Goal: Information Seeking & Learning: Learn about a topic

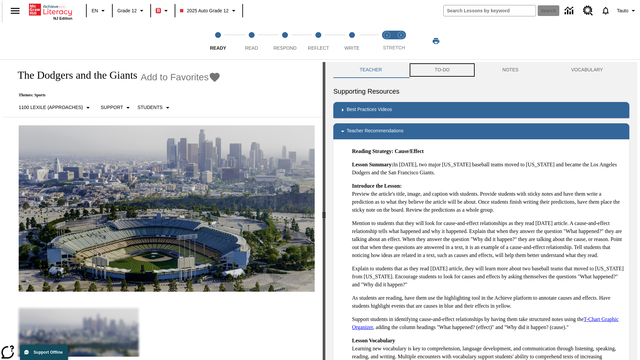
click at [442, 70] on button "TO-DO" at bounding box center [442, 70] width 68 height 16
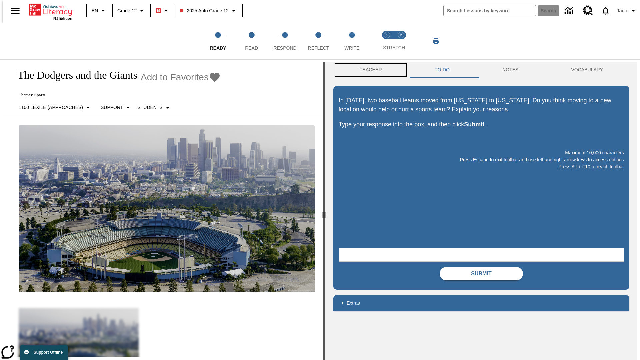
scroll to position [0, 0]
click at [369, 70] on button "Teacher" at bounding box center [370, 70] width 75 height 16
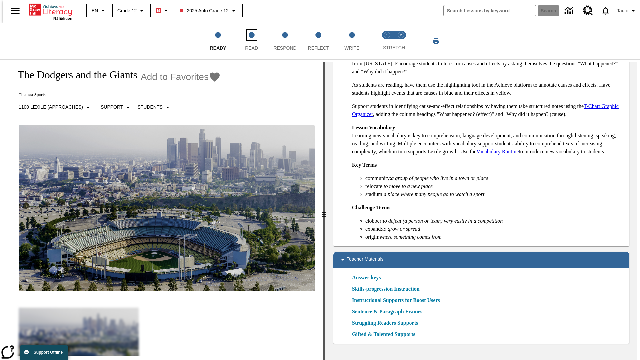
click at [251, 41] on span "Read" at bounding box center [251, 45] width 13 height 12
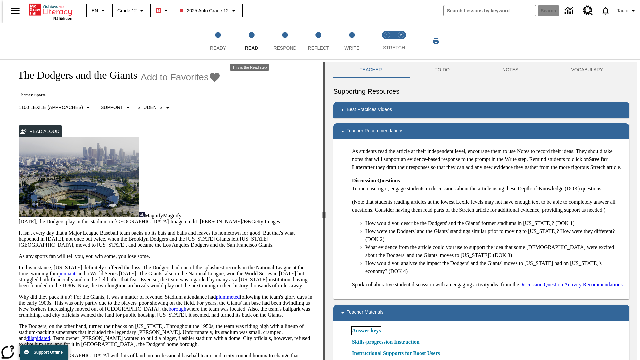
click at [366, 335] on link "Answer keys" at bounding box center [366, 331] width 29 height 8
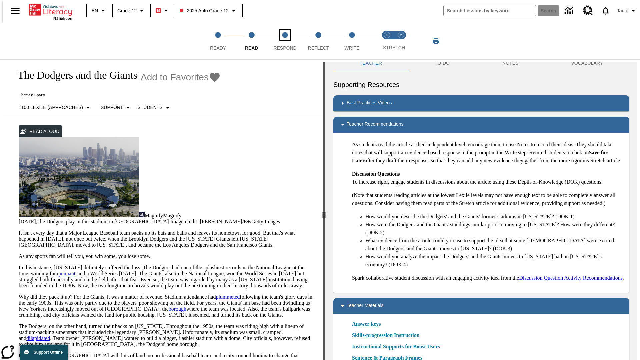
click at [285, 41] on span "Respond" at bounding box center [284, 45] width 23 height 12
